Goal: Task Accomplishment & Management: Complete application form

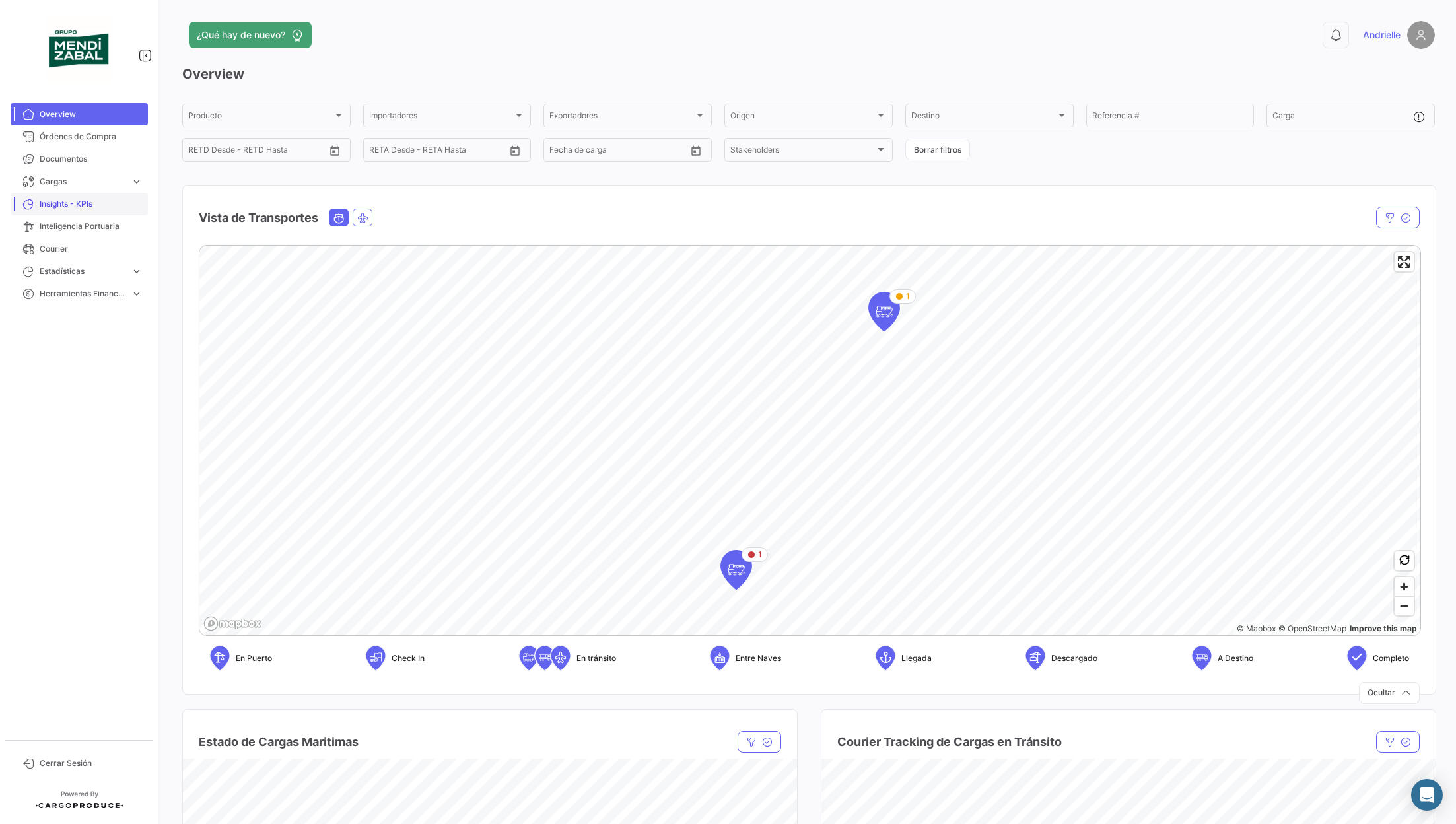
click at [92, 197] on link "Insights - KPIs" at bounding box center [79, 204] width 137 height 22
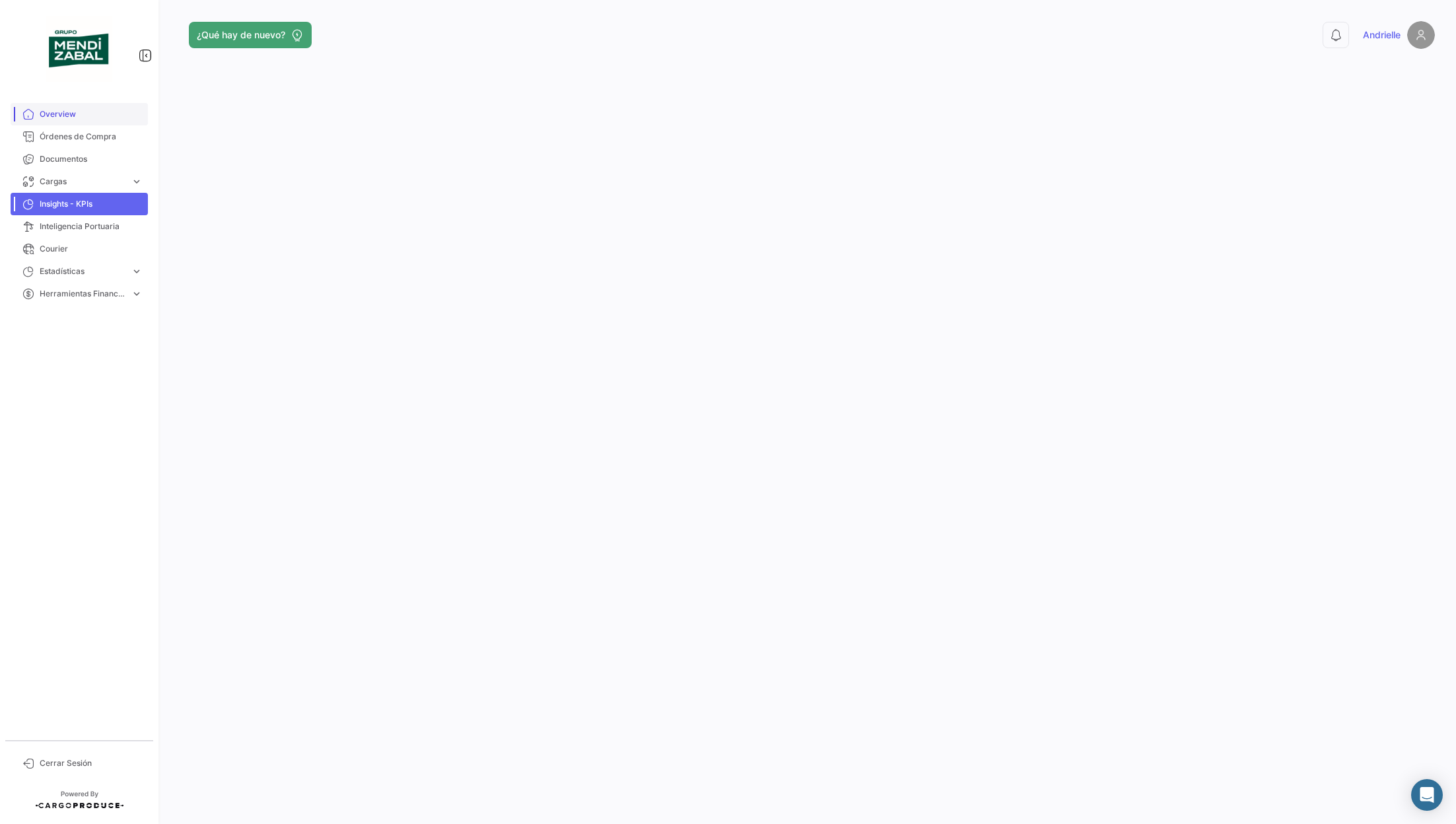
click at [55, 108] on span "Overview" at bounding box center [91, 114] width 103 height 12
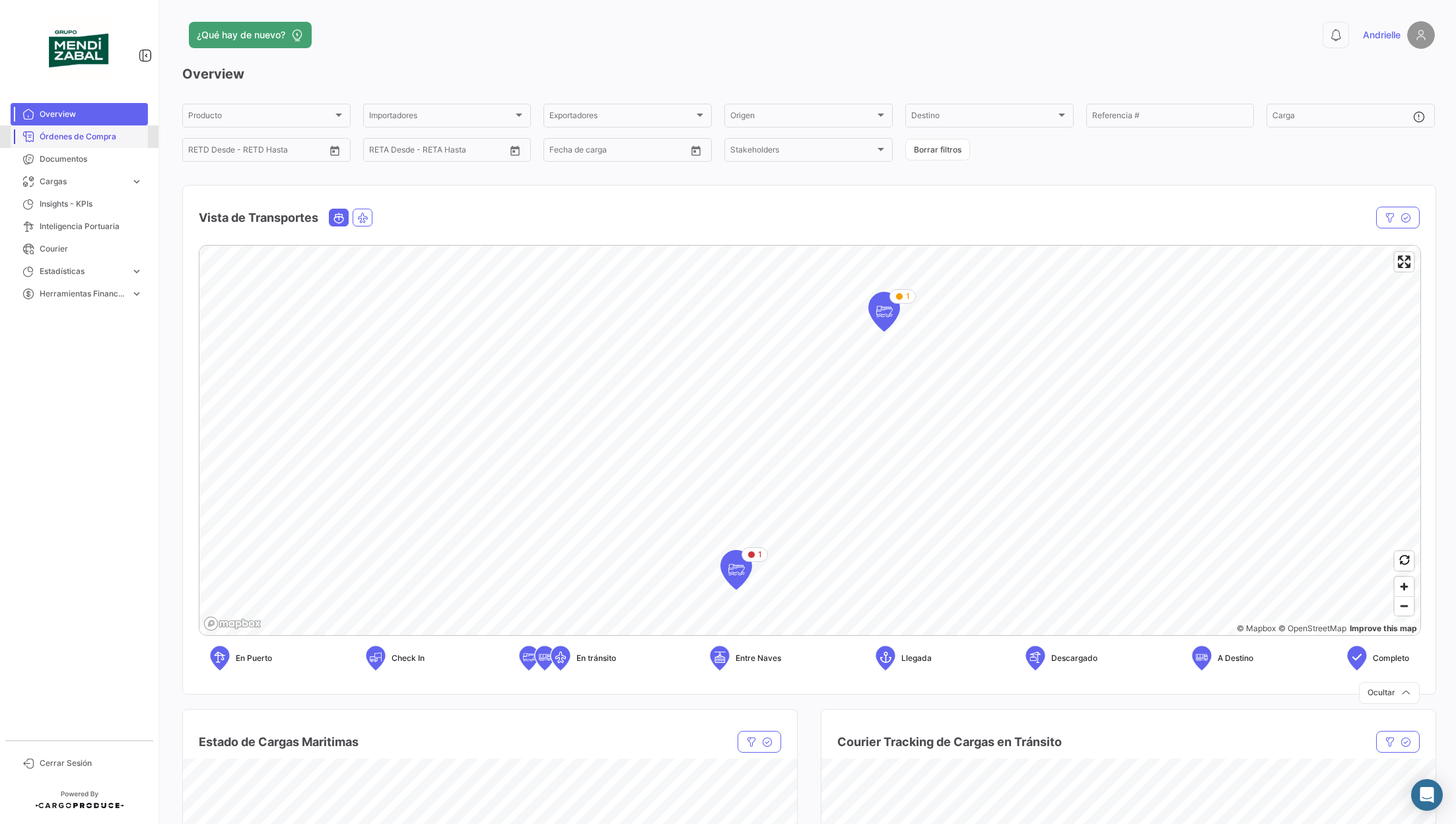
click at [98, 144] on link "Órdenes de Compra" at bounding box center [79, 136] width 137 height 22
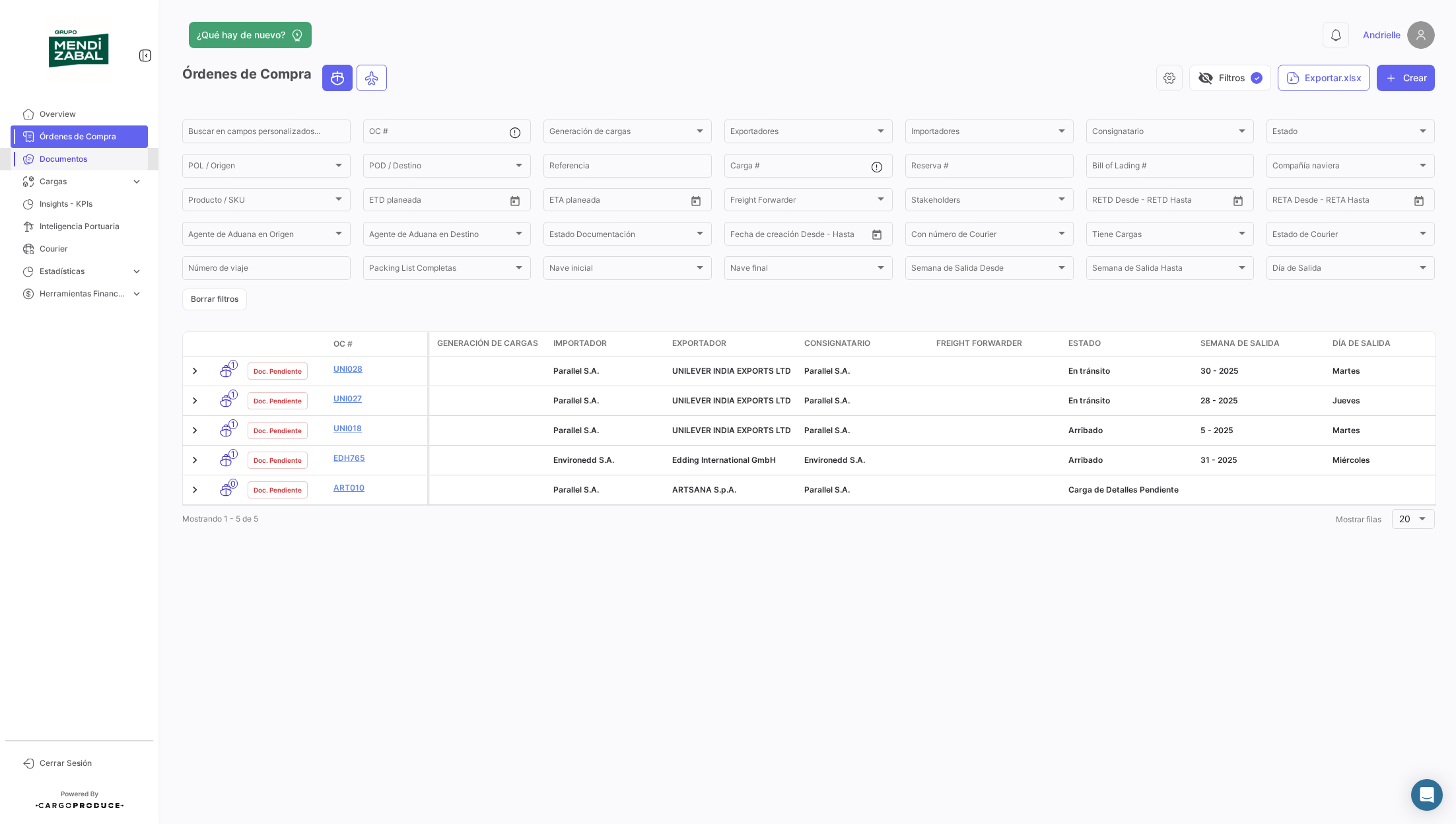
click at [90, 161] on span "Documentos" at bounding box center [91, 159] width 103 height 12
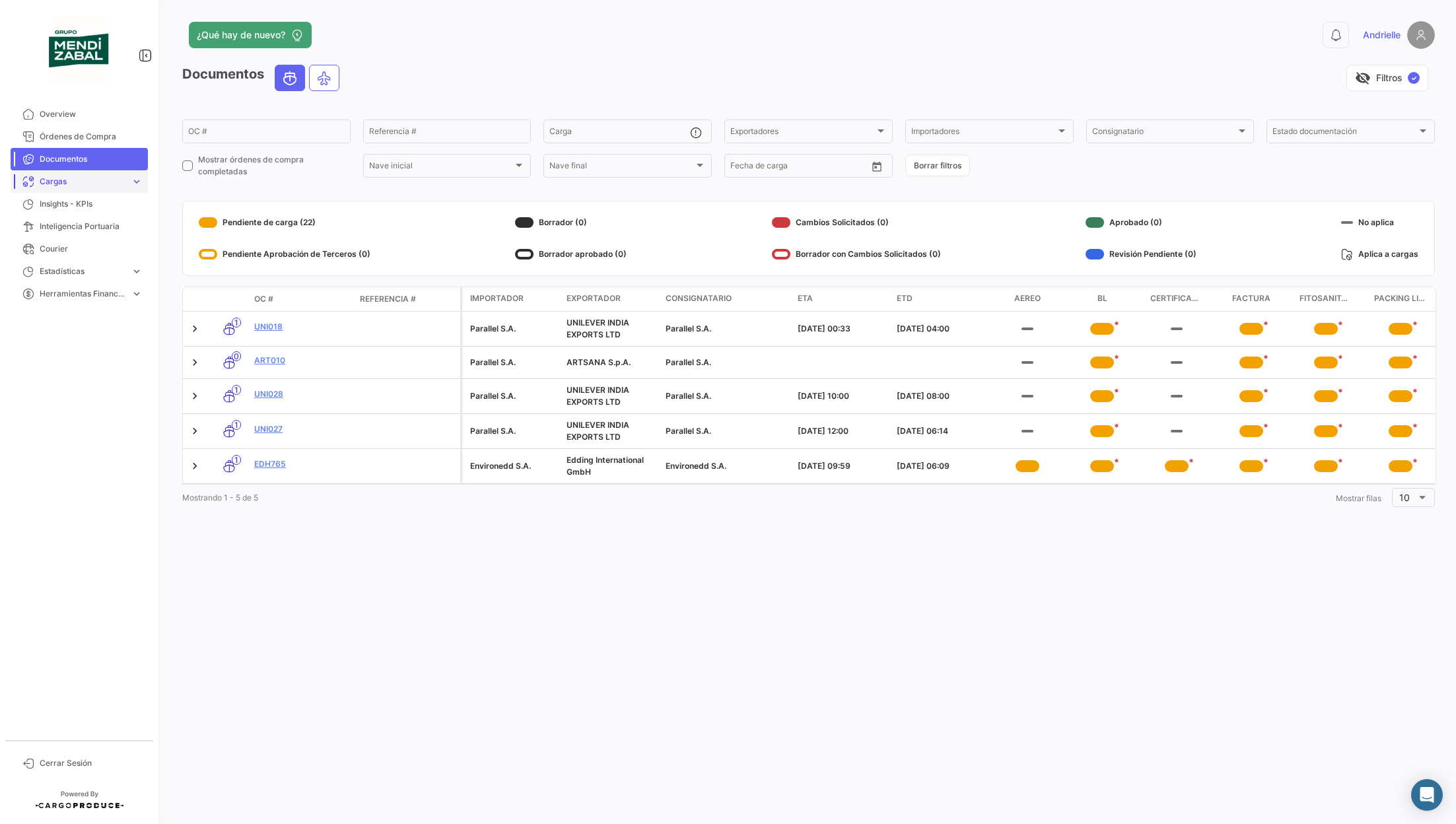
click at [99, 177] on span "Cargas" at bounding box center [82, 182] width 86 height 12
click at [96, 229] on span "Cargas Marítimas" at bounding box center [67, 232] width 67 height 12
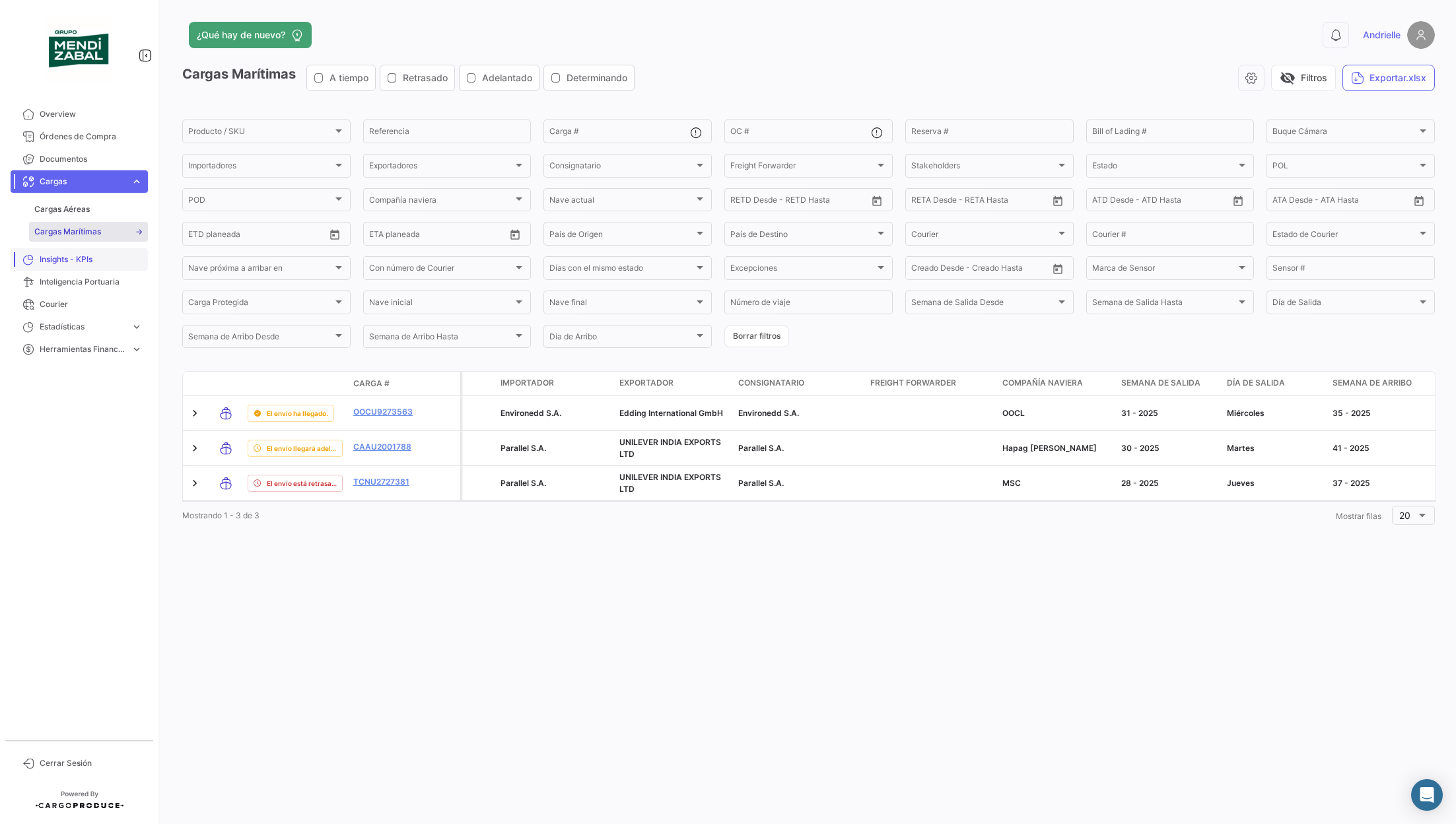
click at [78, 262] on span "Insights - KPIs" at bounding box center [91, 259] width 103 height 12
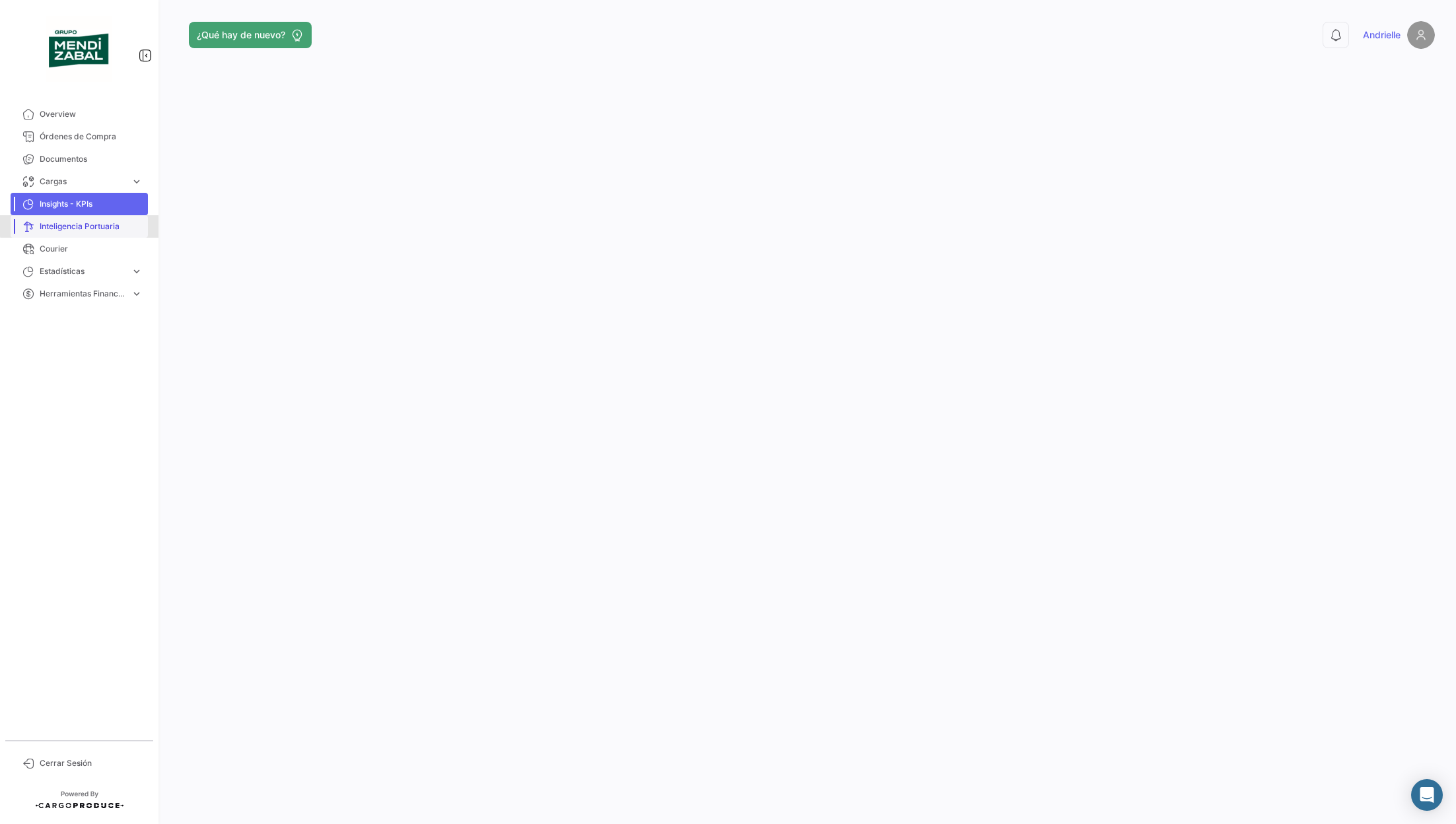
click at [82, 225] on span "Inteligencia Portuaria" at bounding box center [91, 226] width 103 height 12
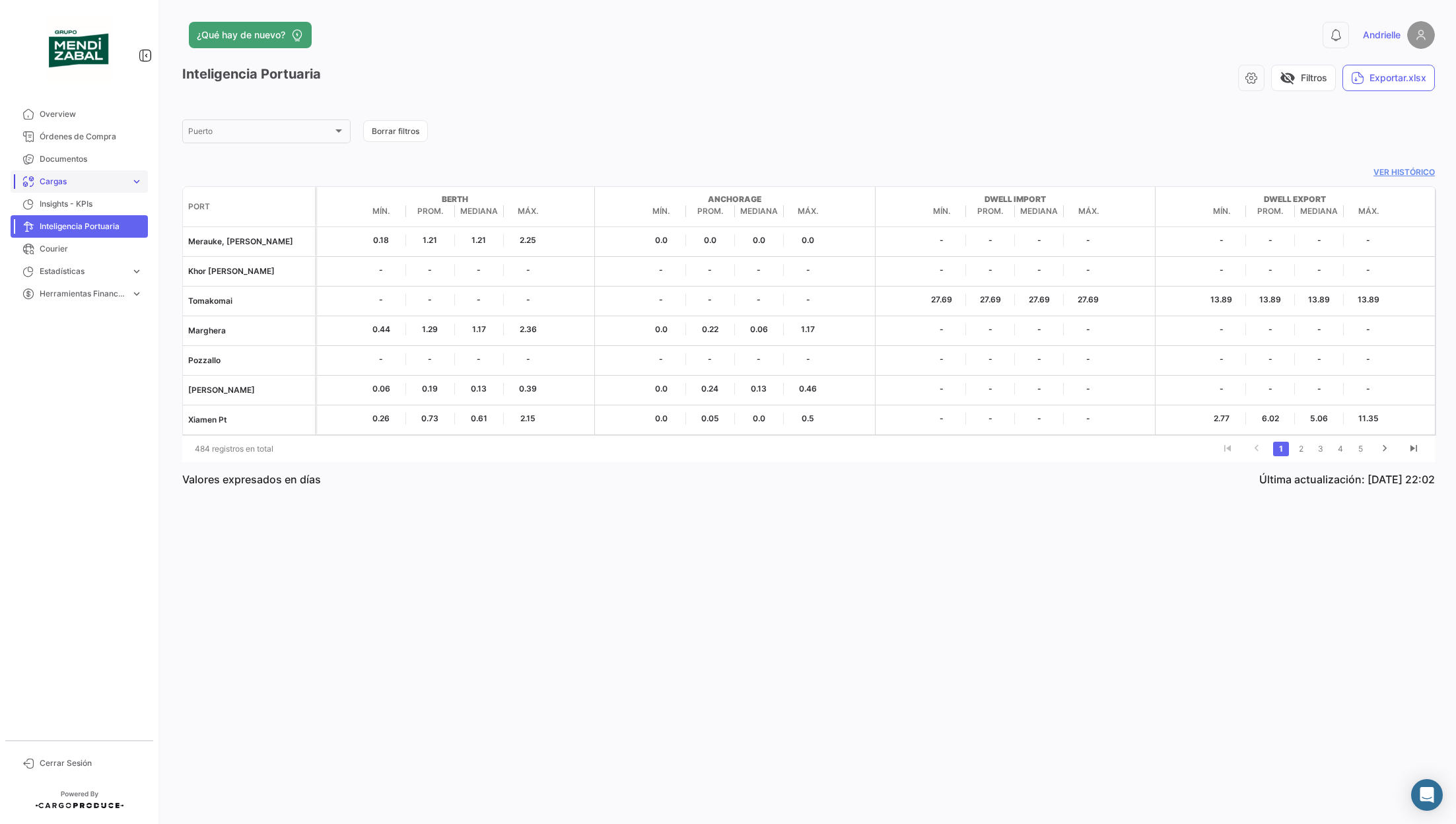
click at [89, 180] on span "Cargas" at bounding box center [82, 182] width 86 height 12
click at [87, 216] on link "Cargas Aéreas" at bounding box center [89, 210] width 119 height 20
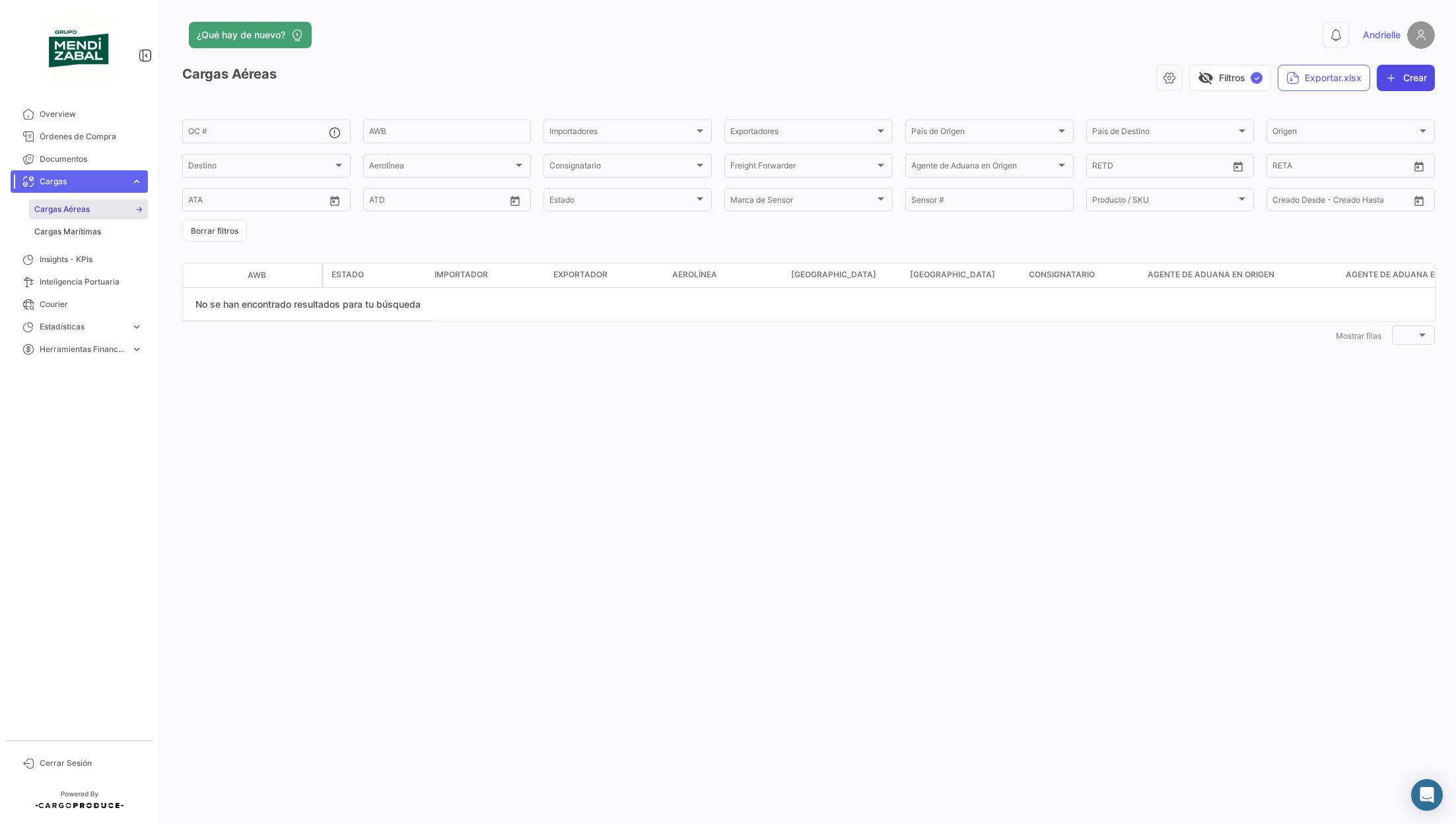
click at [1395, 82] on icon "button" at bounding box center [1392, 78] width 13 height 13
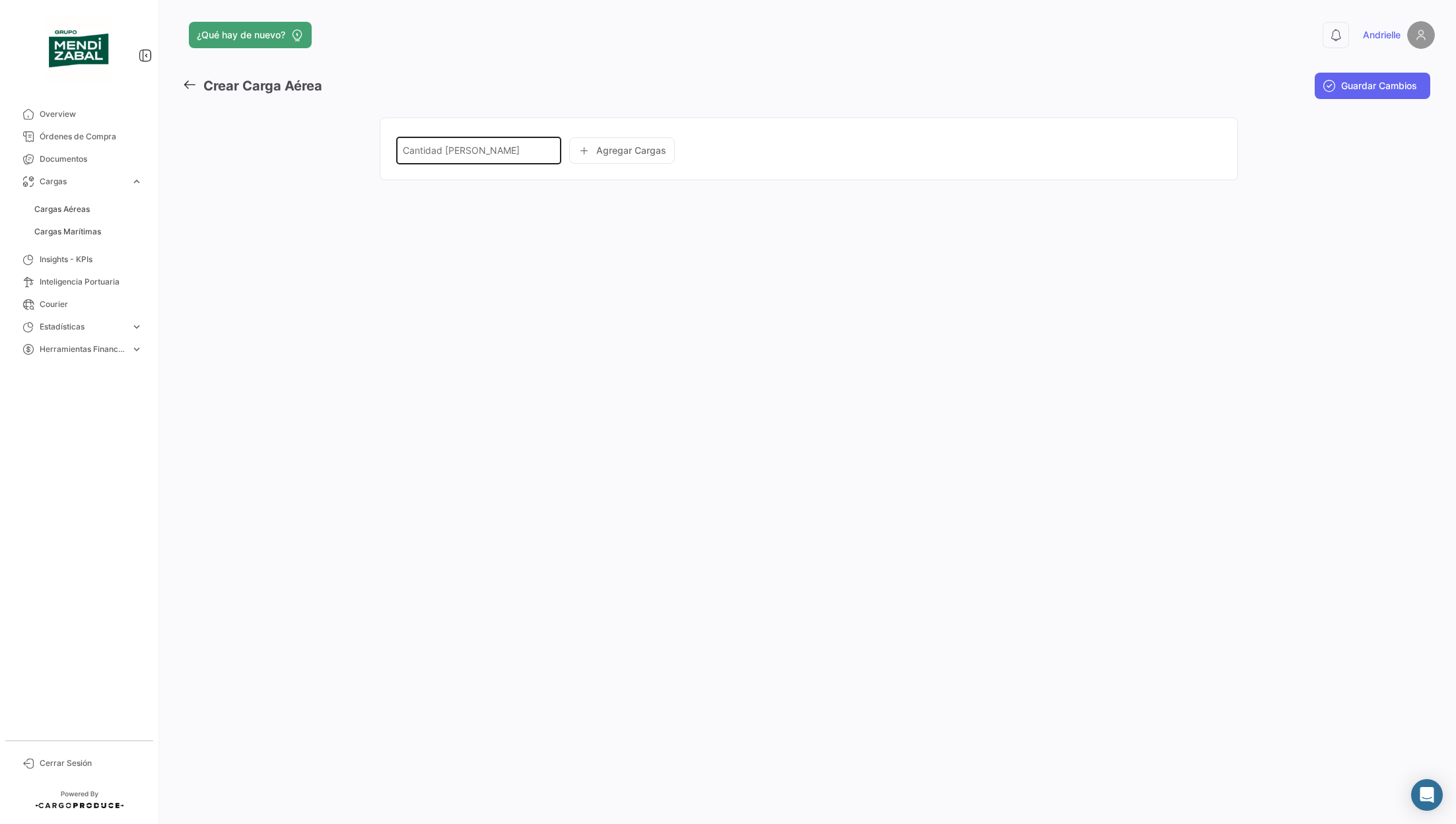
click at [532, 149] on input "Cantidad [PERSON_NAME]" at bounding box center [478, 153] width 151 height 11
click at [611, 150] on div "Agregar Cargas" at bounding box center [673, 149] width 207 height 30
click at [183, 82] on icon at bounding box center [190, 84] width 14 height 14
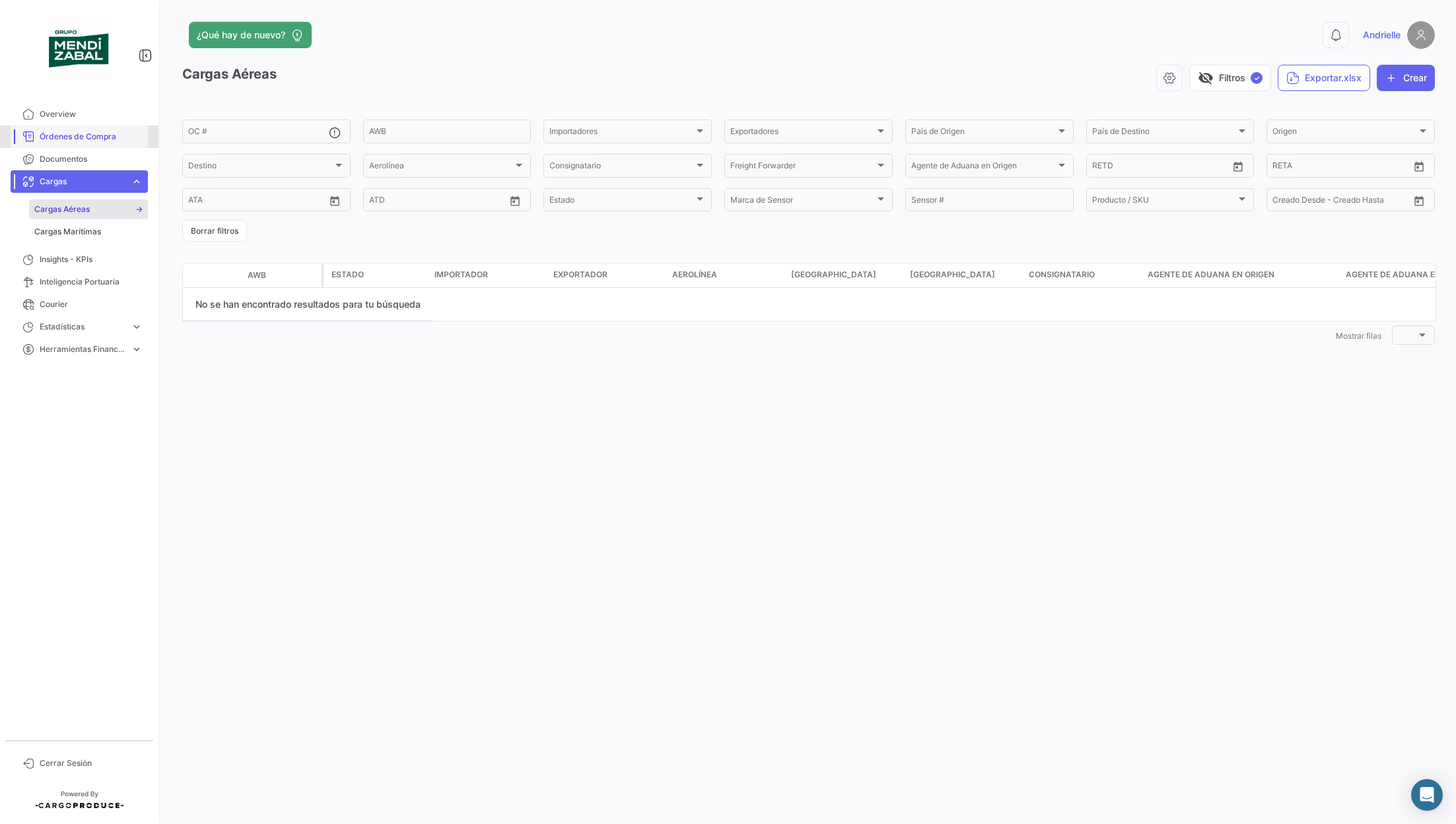
click at [142, 131] on span "Órdenes de Compra" at bounding box center [91, 137] width 103 height 12
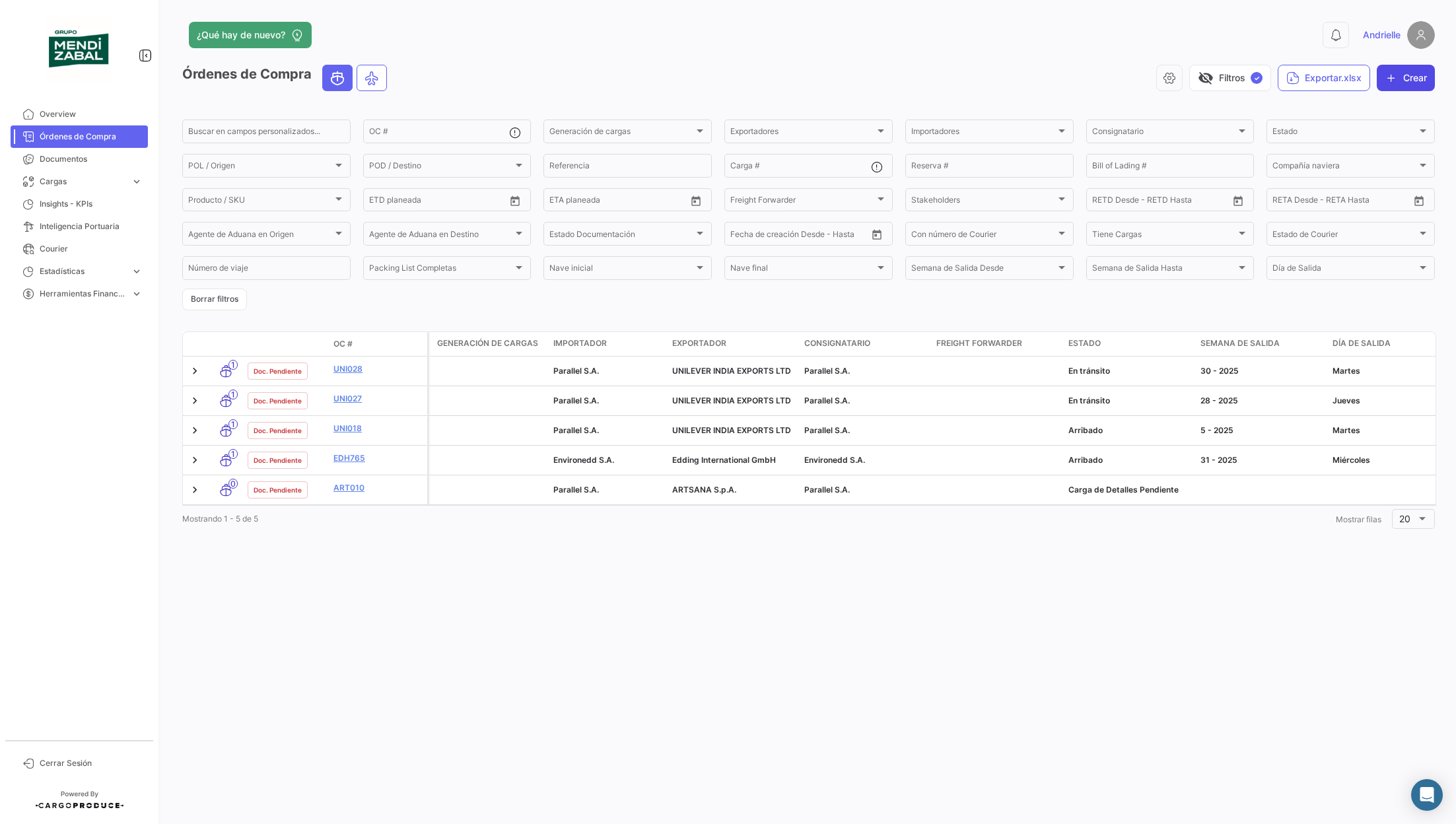
click at [1417, 82] on button "Crear" at bounding box center [1406, 77] width 58 height 26
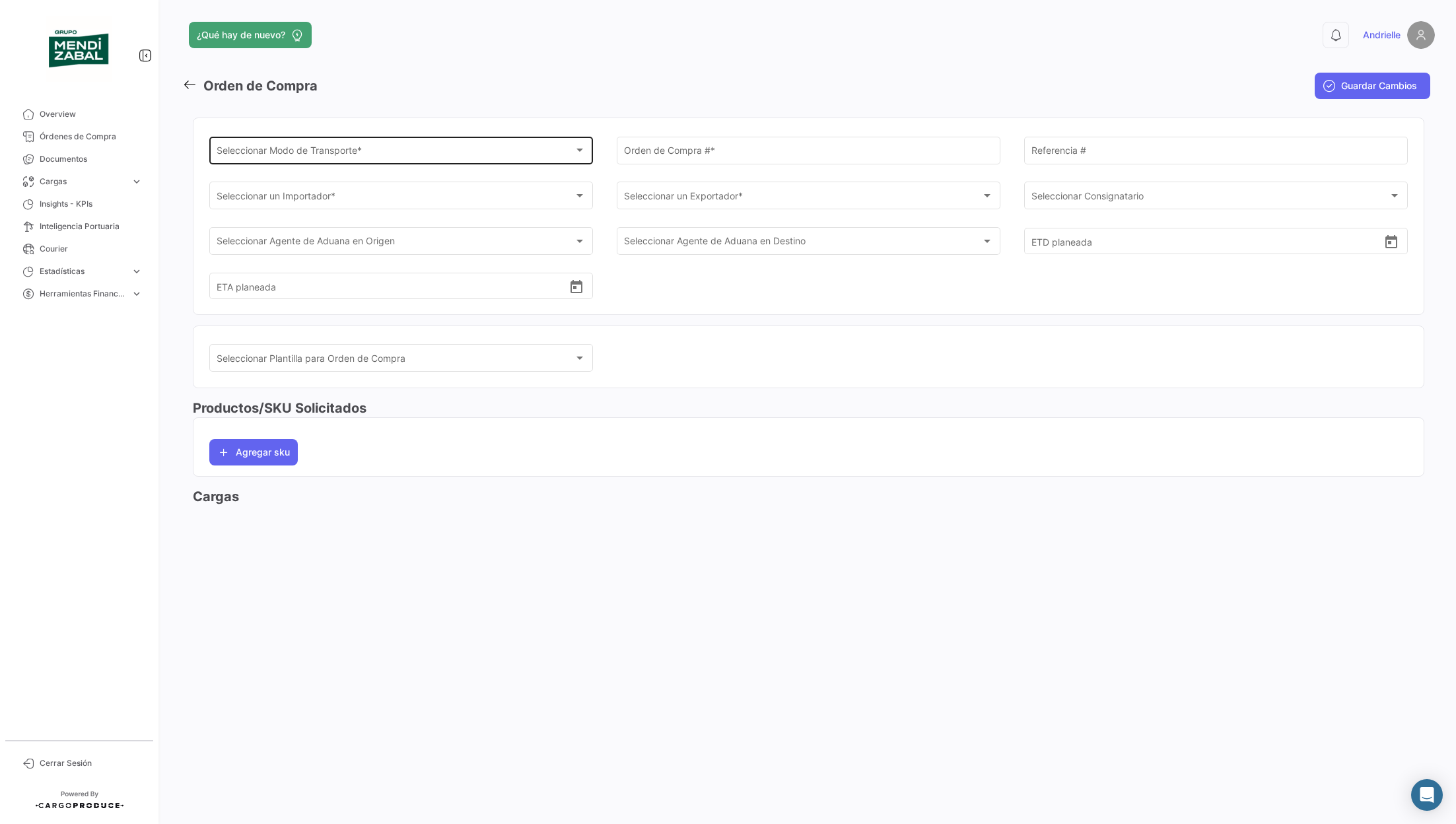
click at [460, 156] on div "Seleccionar Modo de Transporte *" at bounding box center [396, 153] width 358 height 11
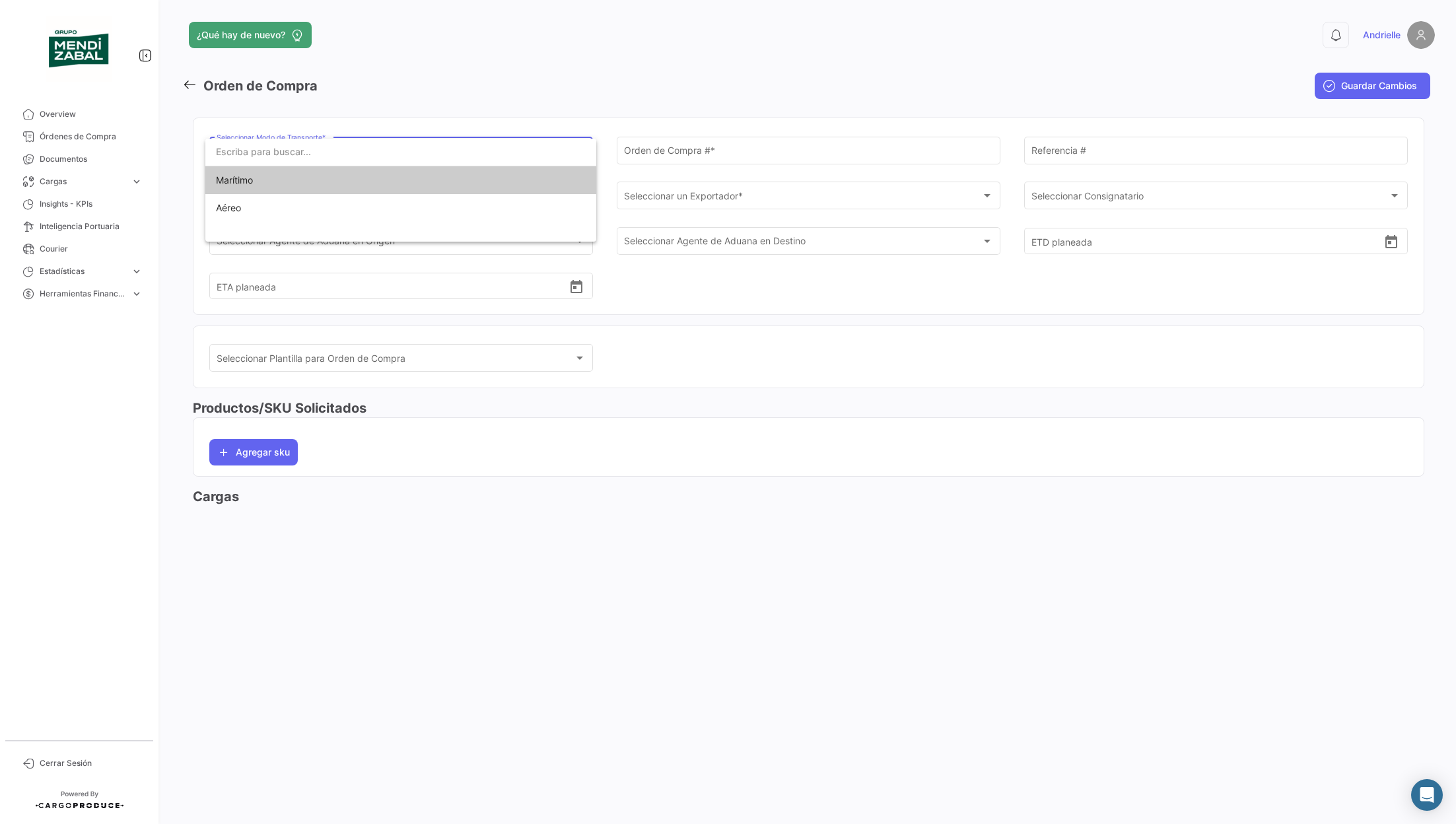
click at [597, 112] on div at bounding box center [728, 412] width 1456 height 824
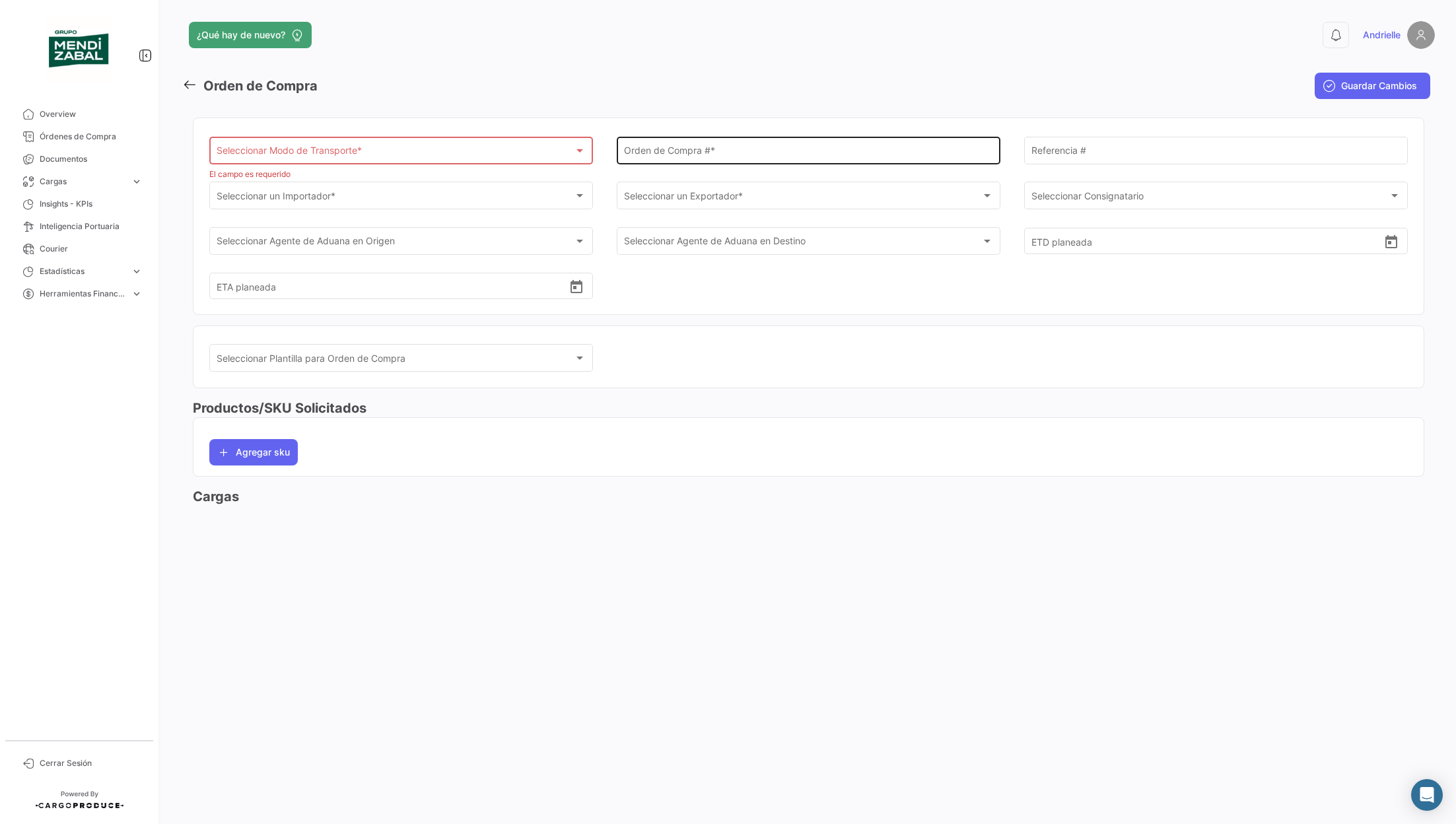
click at [743, 159] on div "Orden de Compra # *" at bounding box center [808, 149] width 370 height 30
click at [1087, 165] on div "Referencia #" at bounding box center [1216, 157] width 383 height 41
click at [84, 112] on span "Overview" at bounding box center [91, 114] width 103 height 12
